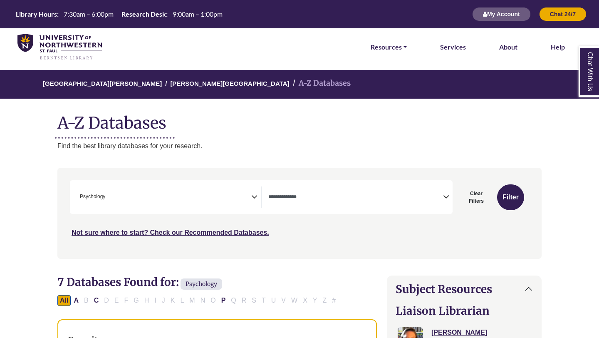
scroll to position [274, 0]
click at [178, 202] on span "× Psychology" at bounding box center [164, 196] width 175 height 21
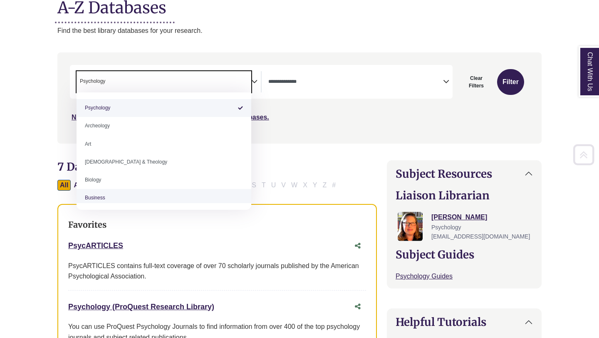
scroll to position [119, 0]
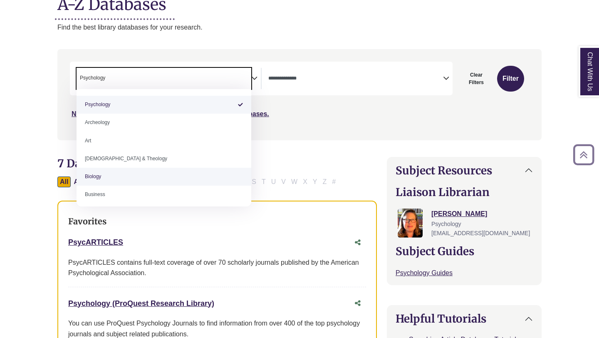
click at [398, 109] on div "Not sure where to start? Check our Recommended Databases." at bounding box center [242, 110] width 344 height 17
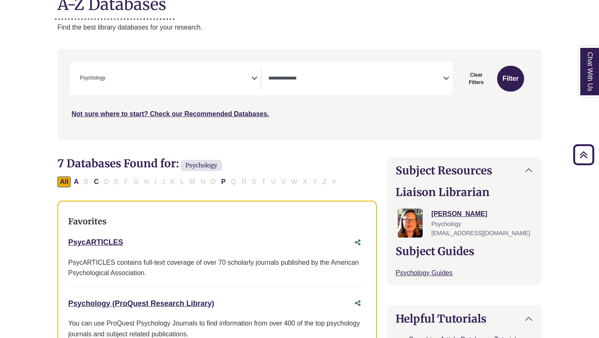
click at [309, 77] on textarea "Search" at bounding box center [355, 79] width 175 height 7
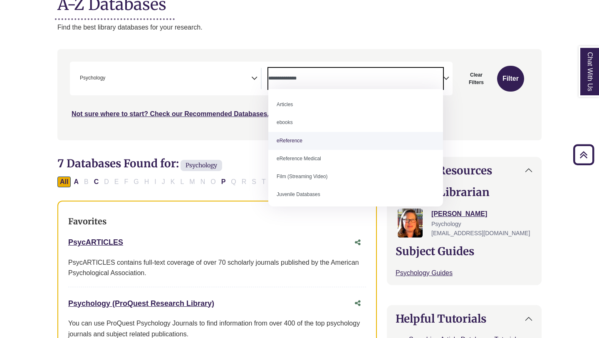
click at [217, 130] on div "Search filters" at bounding box center [299, 94] width 474 height 84
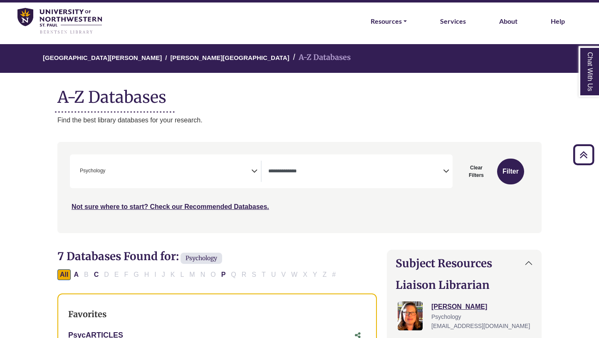
scroll to position [0, 0]
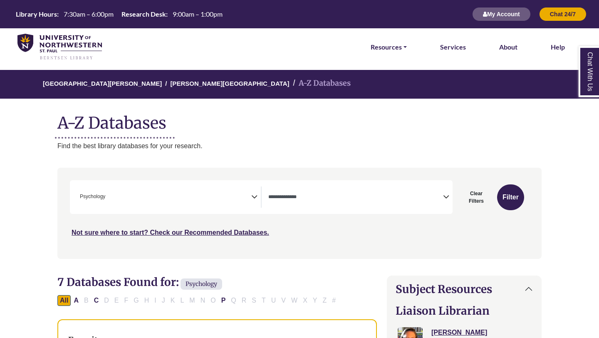
click at [113, 147] on p "Find the best library databases for your research." at bounding box center [299, 146] width 484 height 11
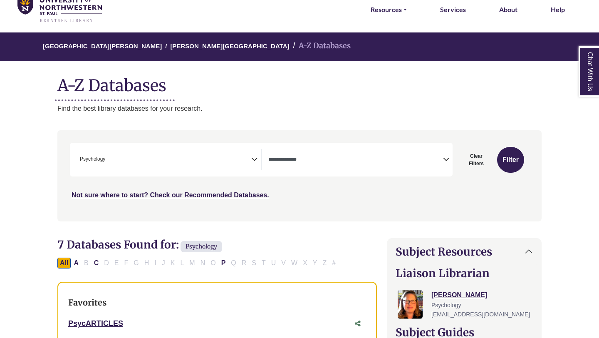
scroll to position [40, 0]
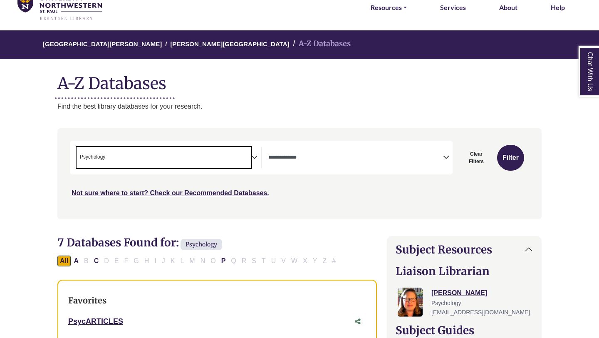
click at [141, 155] on span "× Psychology" at bounding box center [164, 157] width 175 height 21
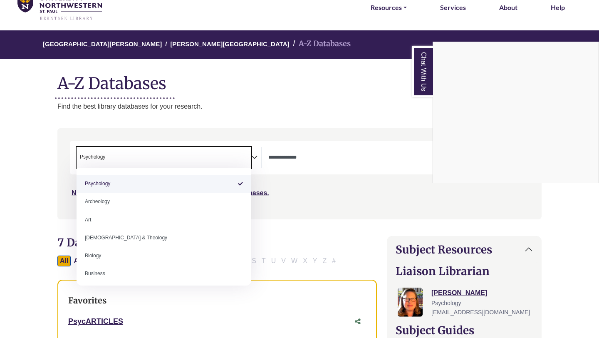
click at [237, 93] on div "Chat With Us" at bounding box center [299, 169] width 599 height 338
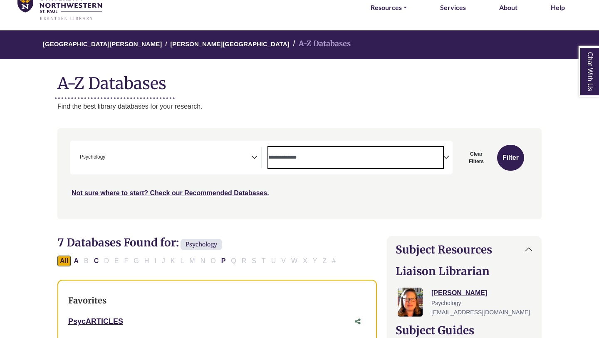
click at [284, 151] on span "Search filters" at bounding box center [355, 157] width 175 height 21
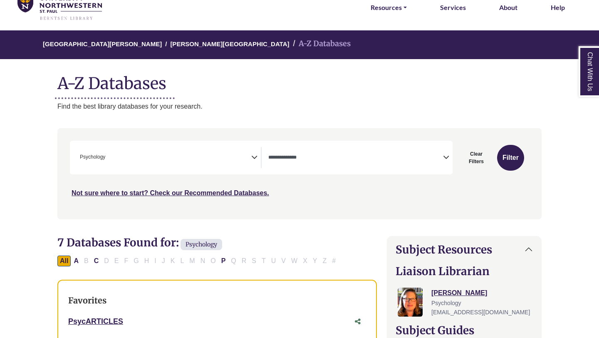
click at [284, 75] on h1 "A-Z Databases" at bounding box center [299, 79] width 484 height 25
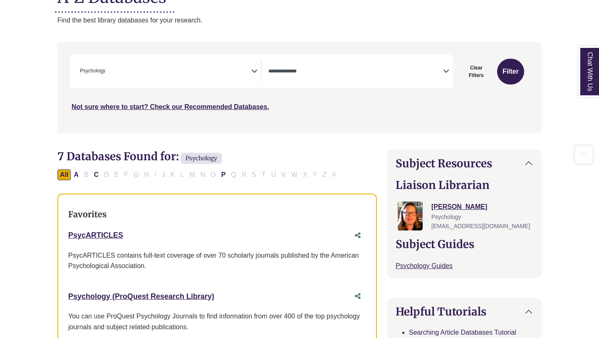
scroll to position [130, 0]
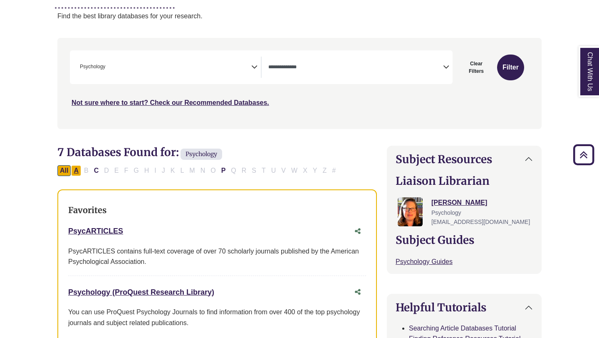
click at [79, 170] on button "A" at bounding box center [76, 170] width 10 height 11
select select "Database Types Filter"
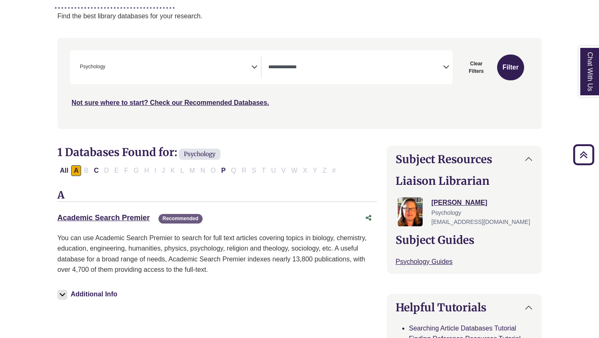
click at [305, 18] on p "Find the best library databases for your research." at bounding box center [299, 16] width 484 height 11
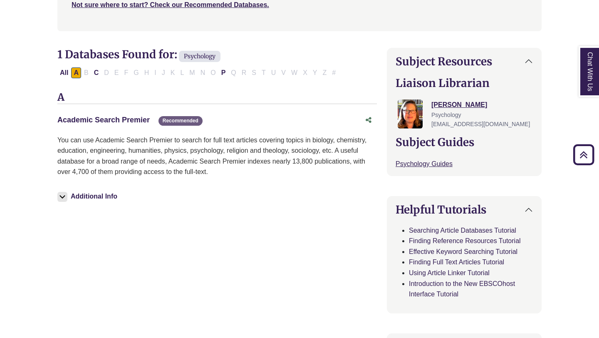
scroll to position [230, 0]
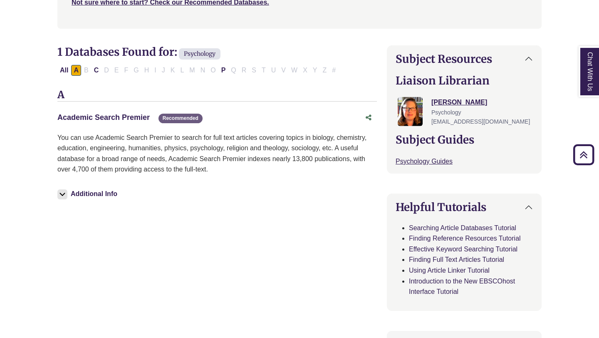
click at [98, 116] on link "Academic Search Premier This link opens in a new window" at bounding box center [103, 117] width 92 height 8
